Goal: Task Accomplishment & Management: Use online tool/utility

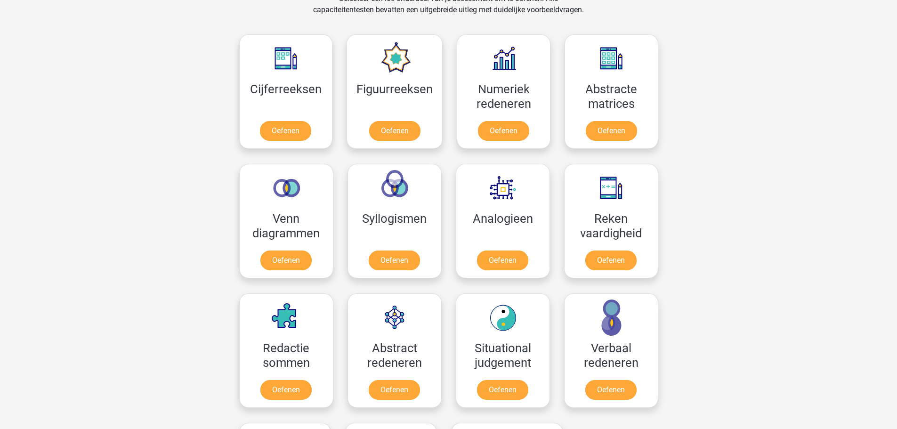
scroll to position [424, 0]
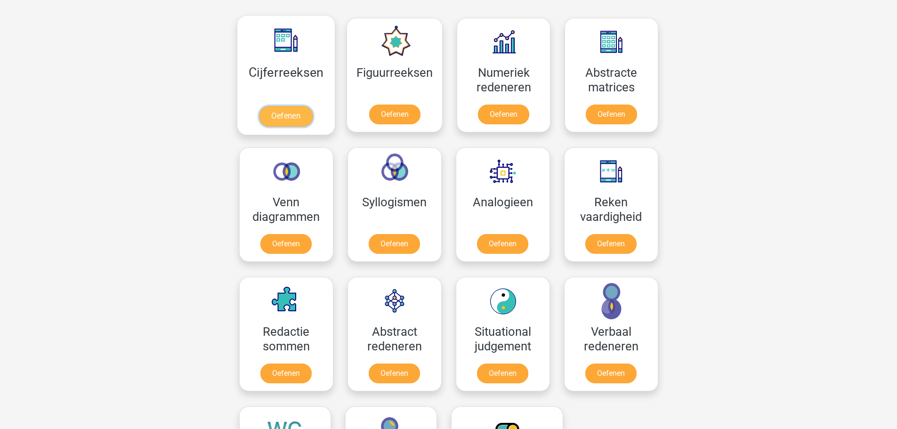
click at [293, 118] on link "Oefenen" at bounding box center [286, 116] width 54 height 21
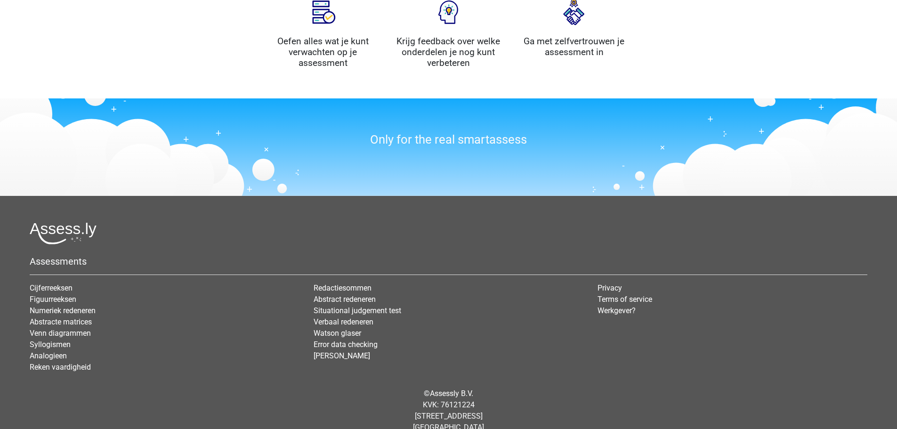
scroll to position [1065, 0]
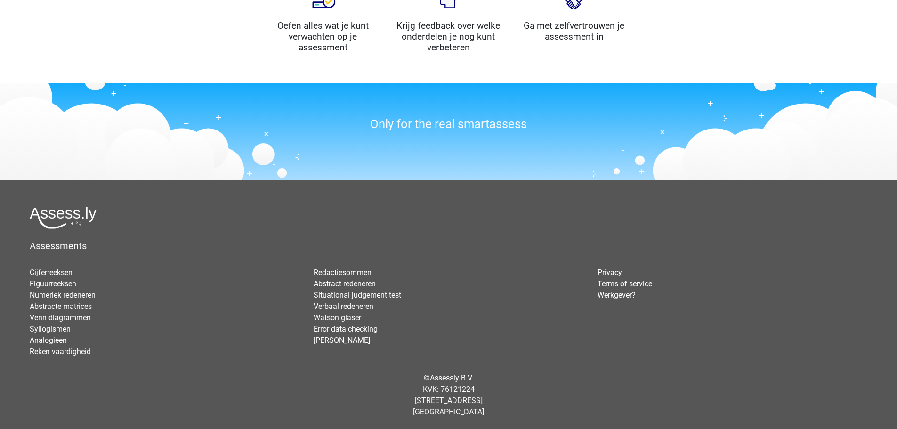
click at [47, 353] on link "Reken vaardigheid" at bounding box center [60, 351] width 61 height 9
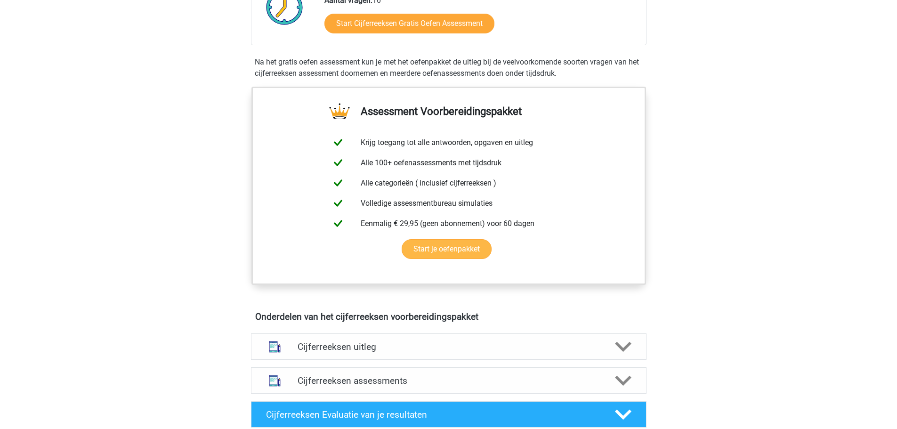
scroll to position [330, 0]
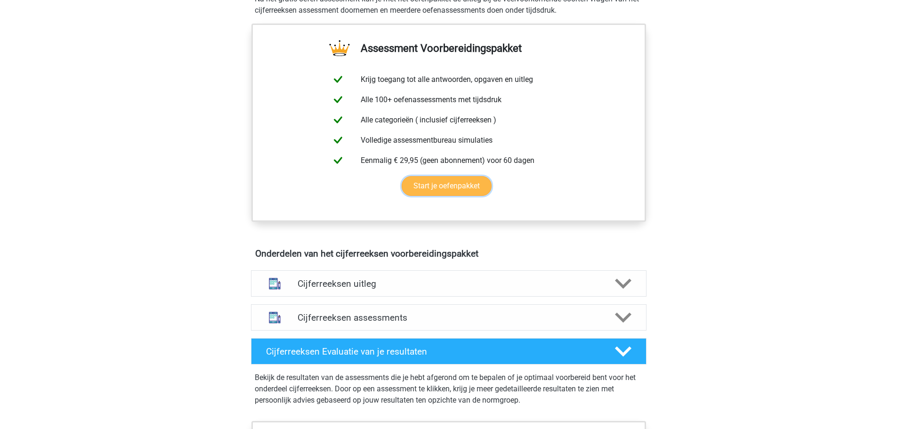
click at [434, 196] on link "Start je oefenpakket" at bounding box center [447, 186] width 90 height 20
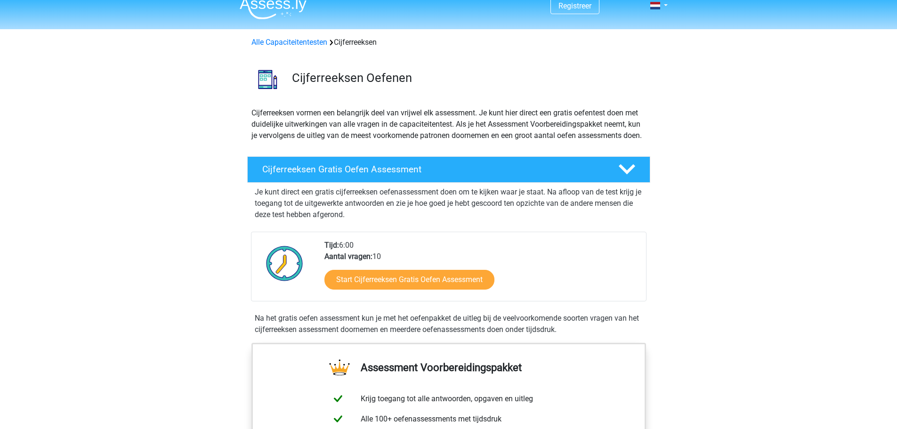
scroll to position [0, 0]
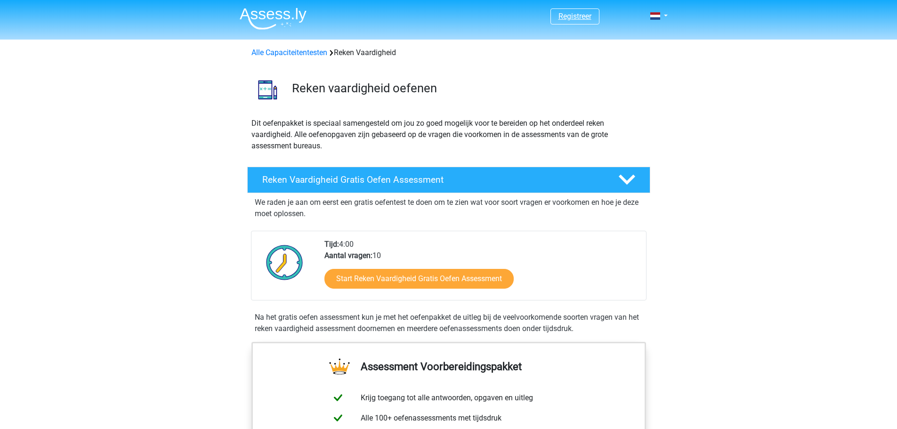
click at [573, 15] on link "Registreer" at bounding box center [575, 16] width 33 height 9
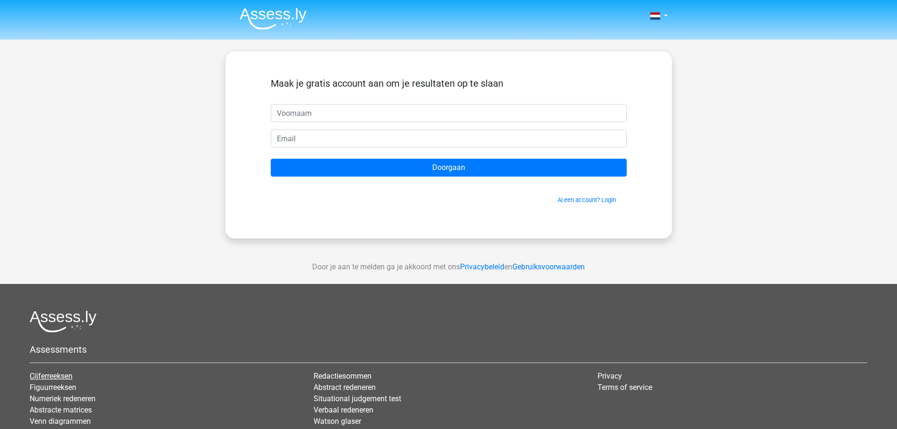
click at [57, 377] on link "Cijferreeksen" at bounding box center [51, 376] width 43 height 9
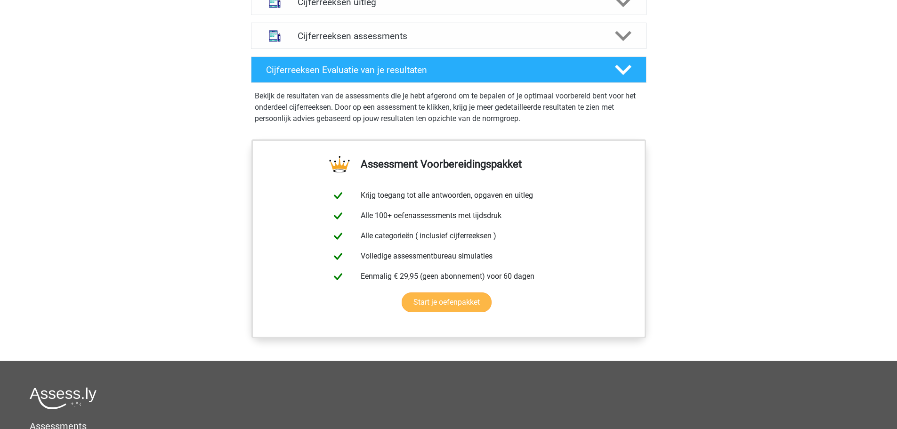
scroll to position [612, 0]
